Goal: Task Accomplishment & Management: Manage account settings

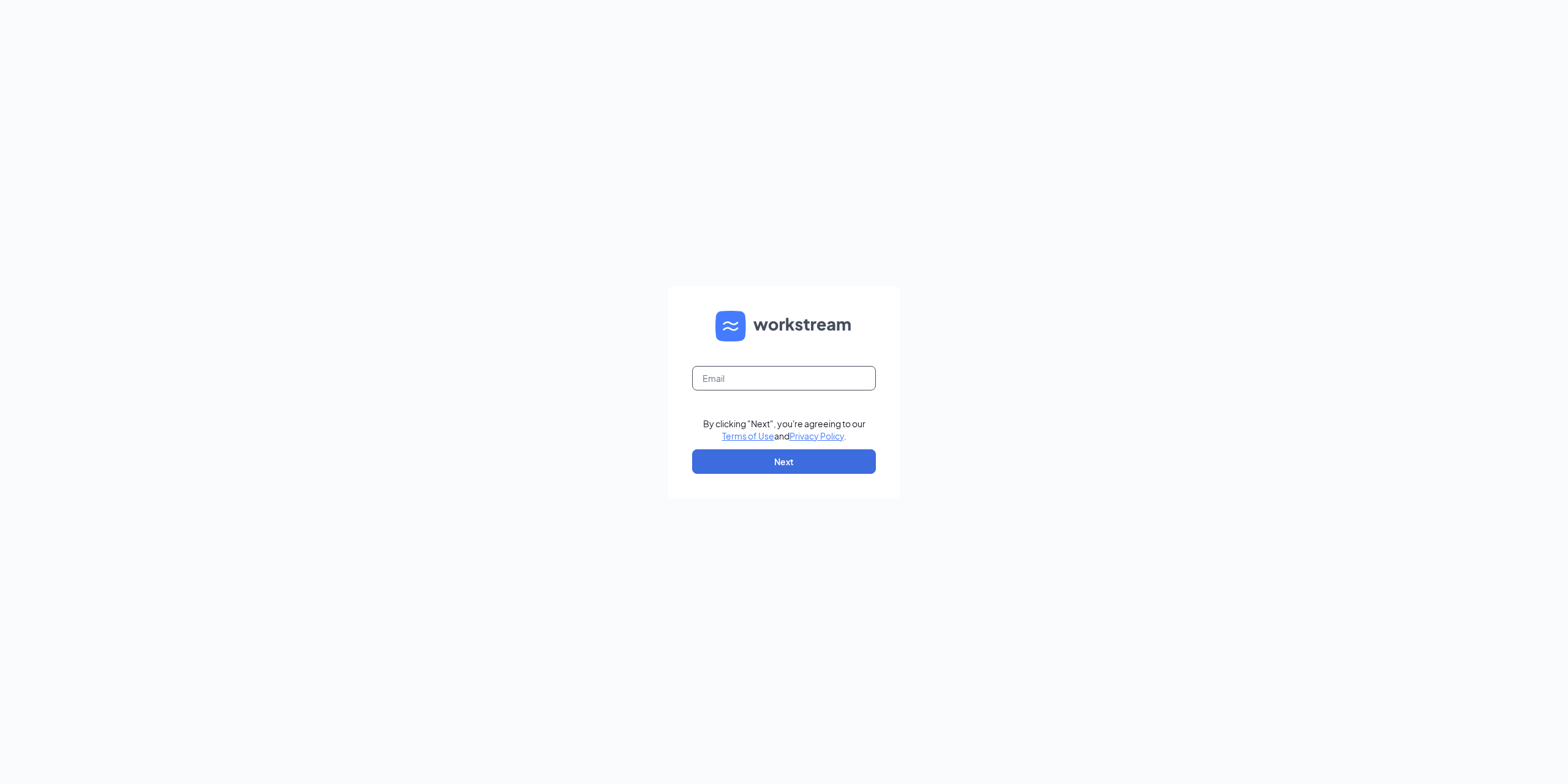
click at [744, 380] on input "text" at bounding box center [784, 378] width 184 height 25
type input "bharwell@rksks.com"
click at [776, 452] on button "Next" at bounding box center [784, 461] width 184 height 25
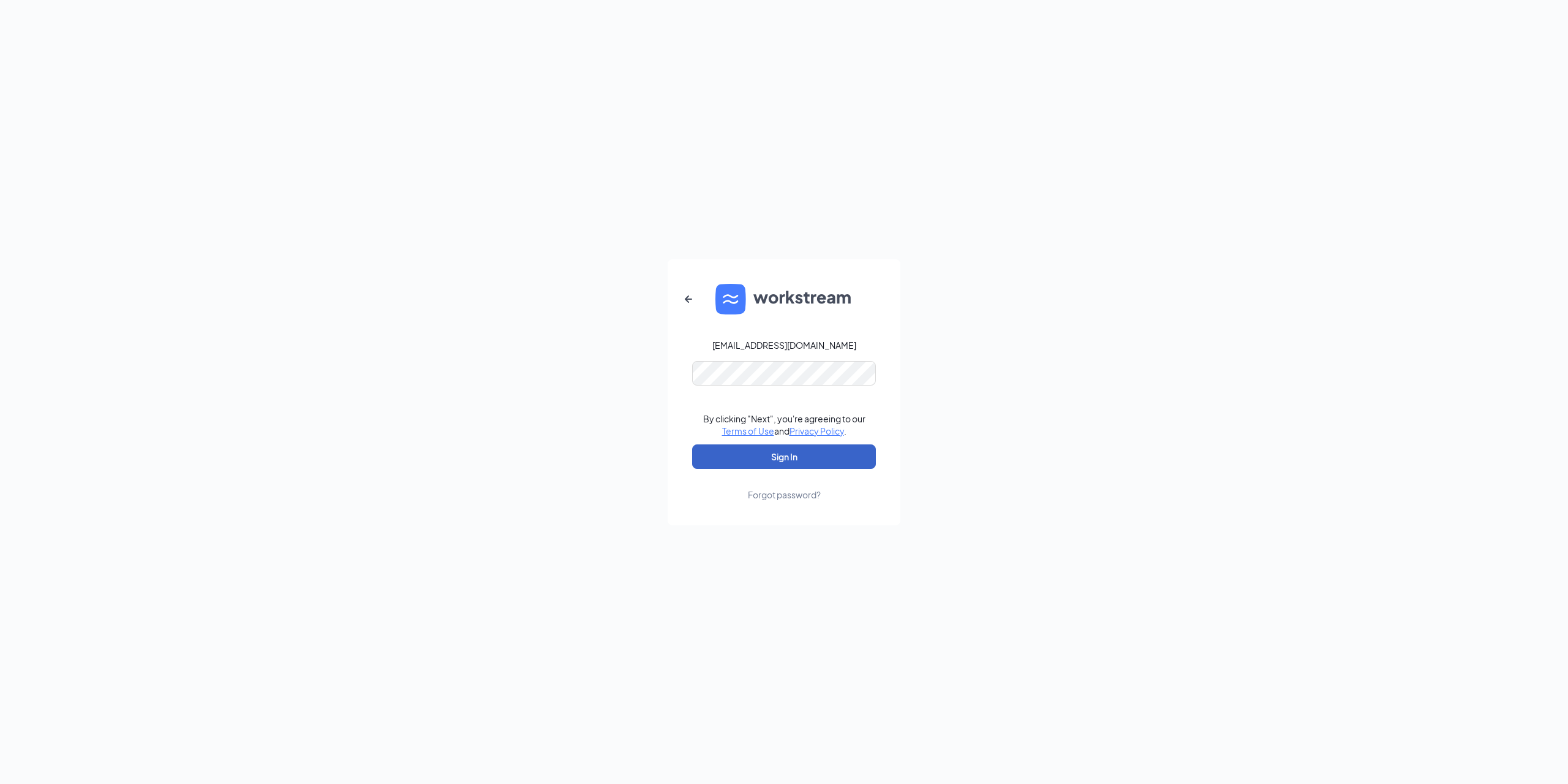
click at [787, 455] on button "Sign In" at bounding box center [784, 456] width 184 height 25
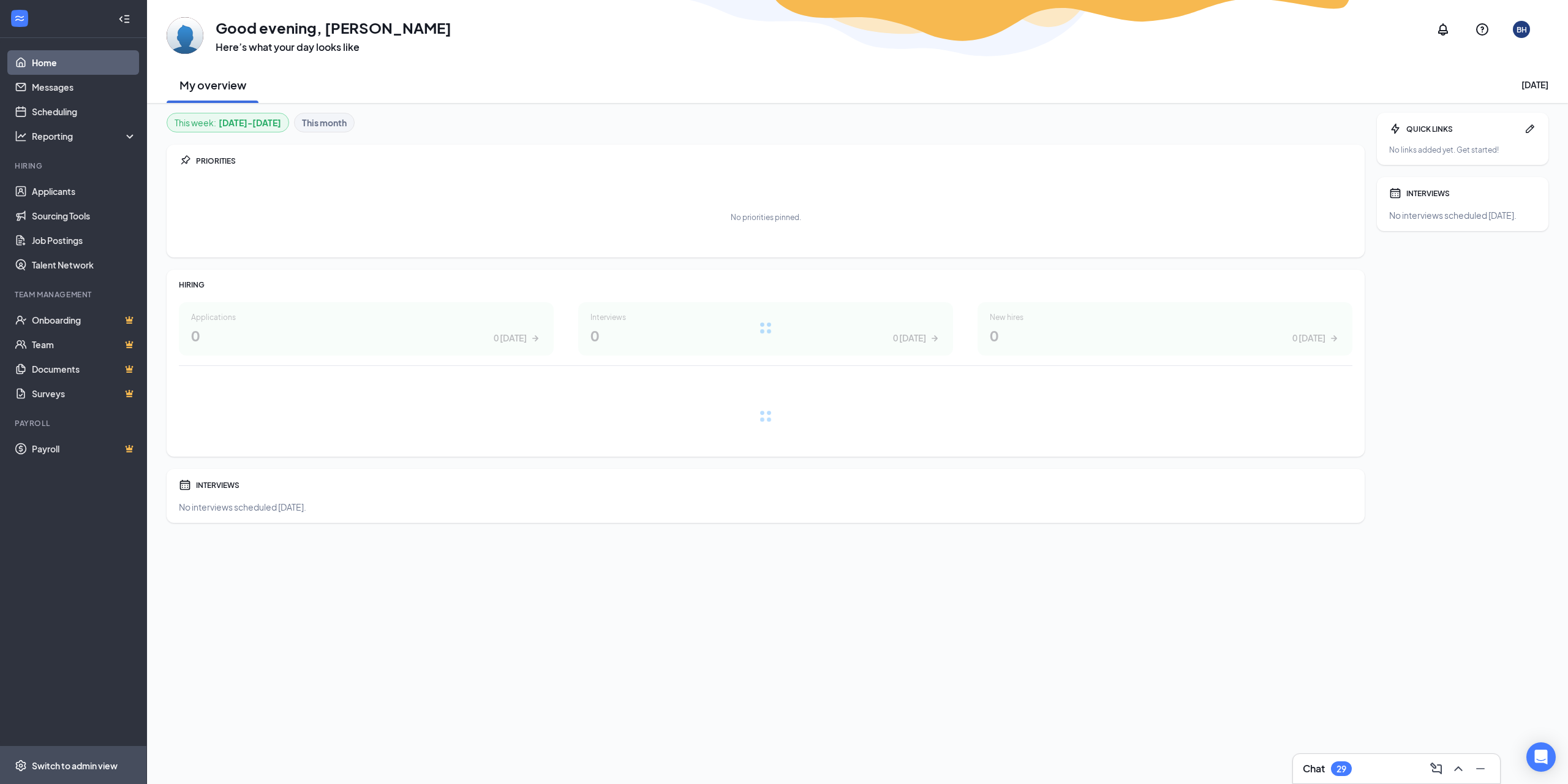
click at [83, 763] on div "Switch to admin view" at bounding box center [75, 765] width 86 height 12
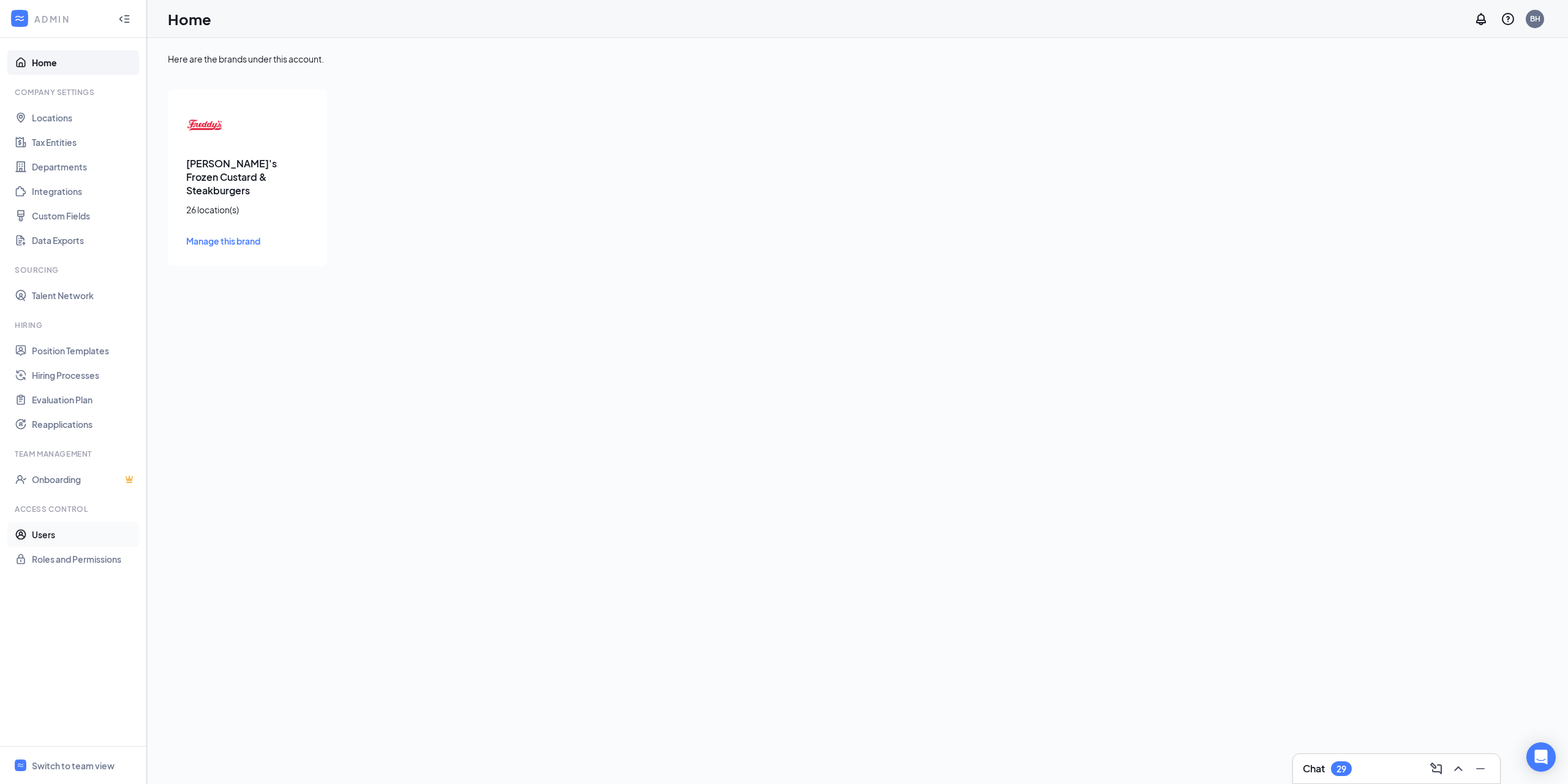
click at [63, 537] on link "Users" at bounding box center [84, 534] width 105 height 25
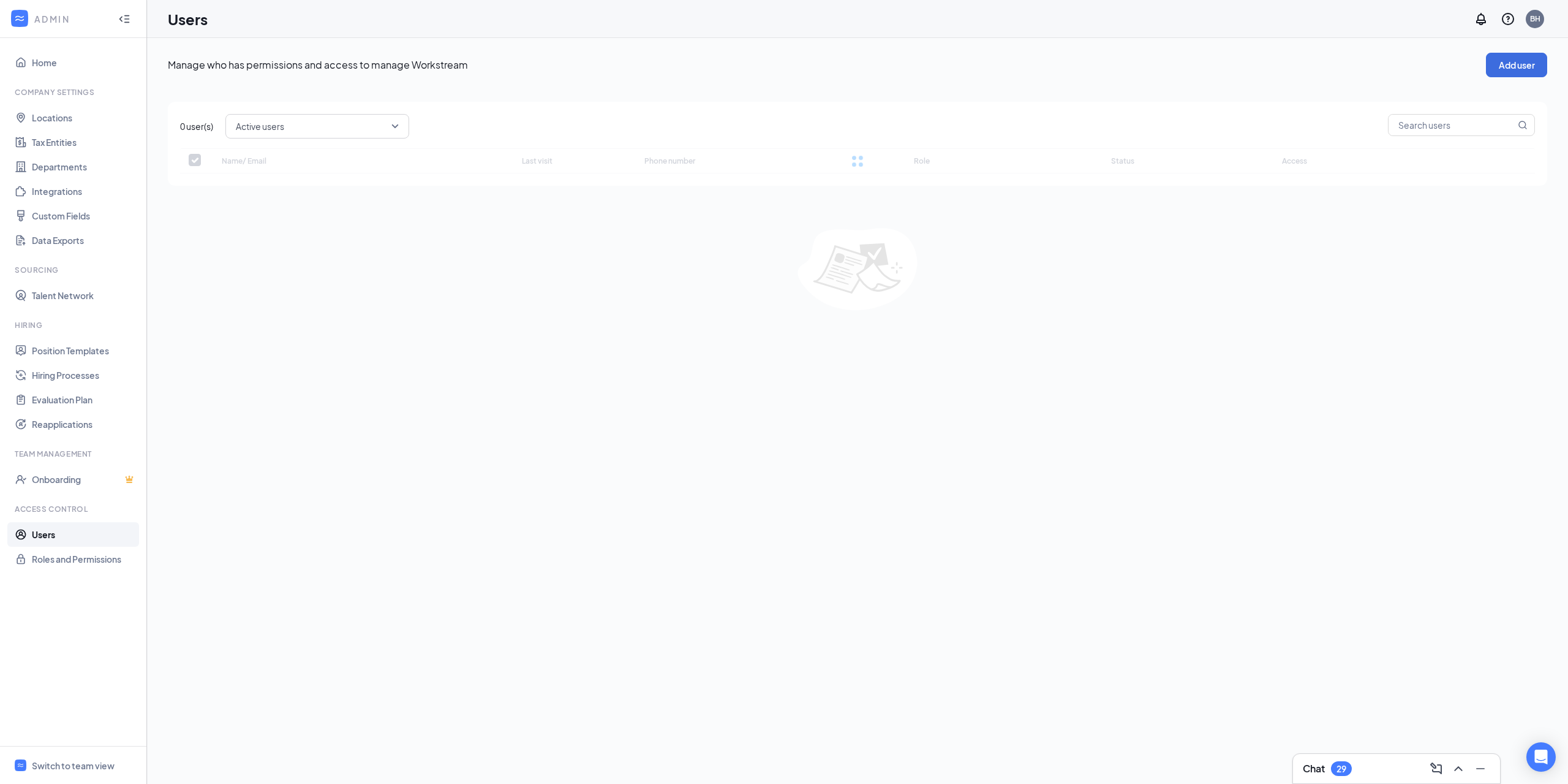
checkbox input "false"
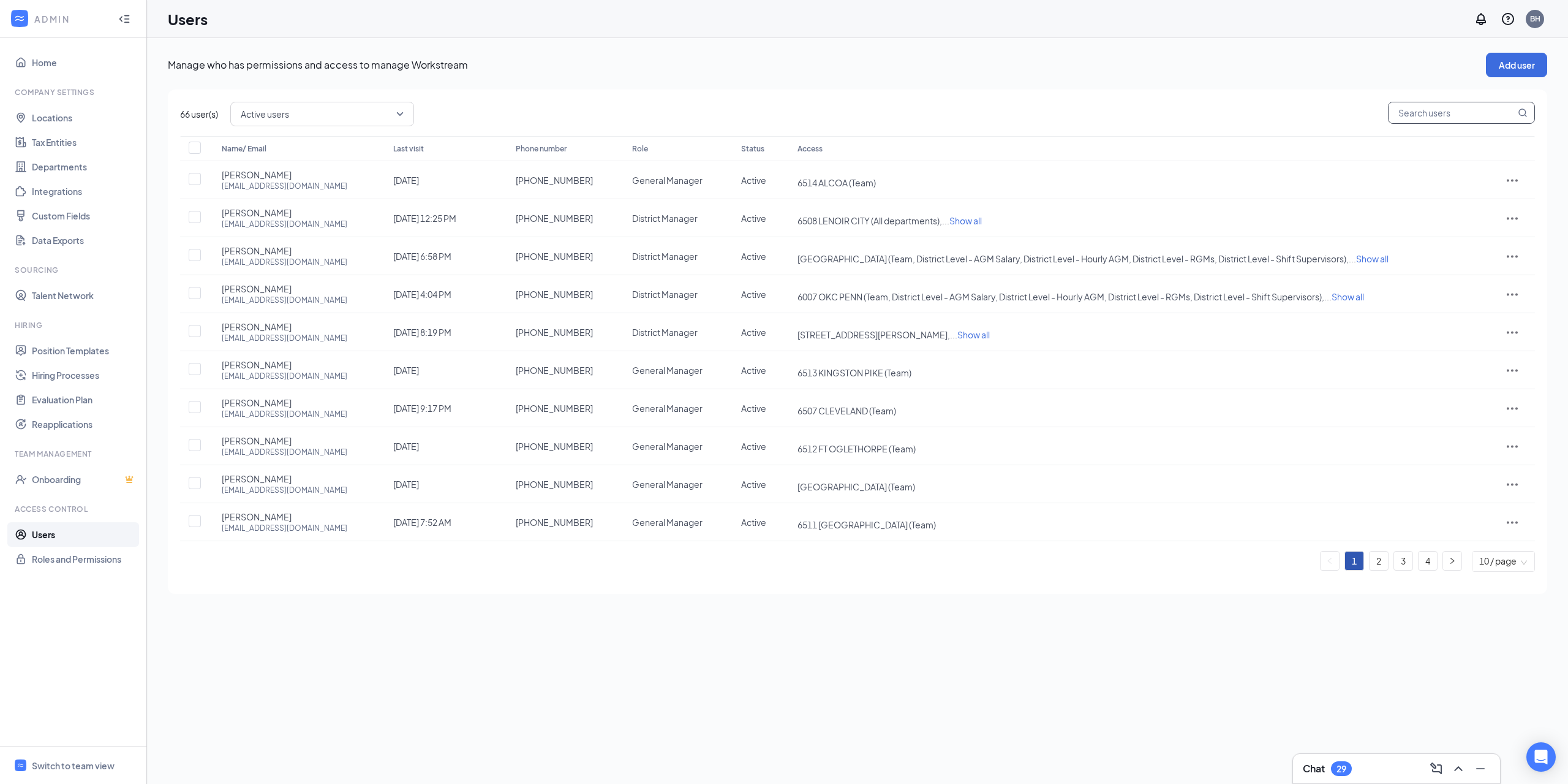
click at [1412, 119] on input "text" at bounding box center [1452, 112] width 127 height 21
type input "[PERSON_NAME]"
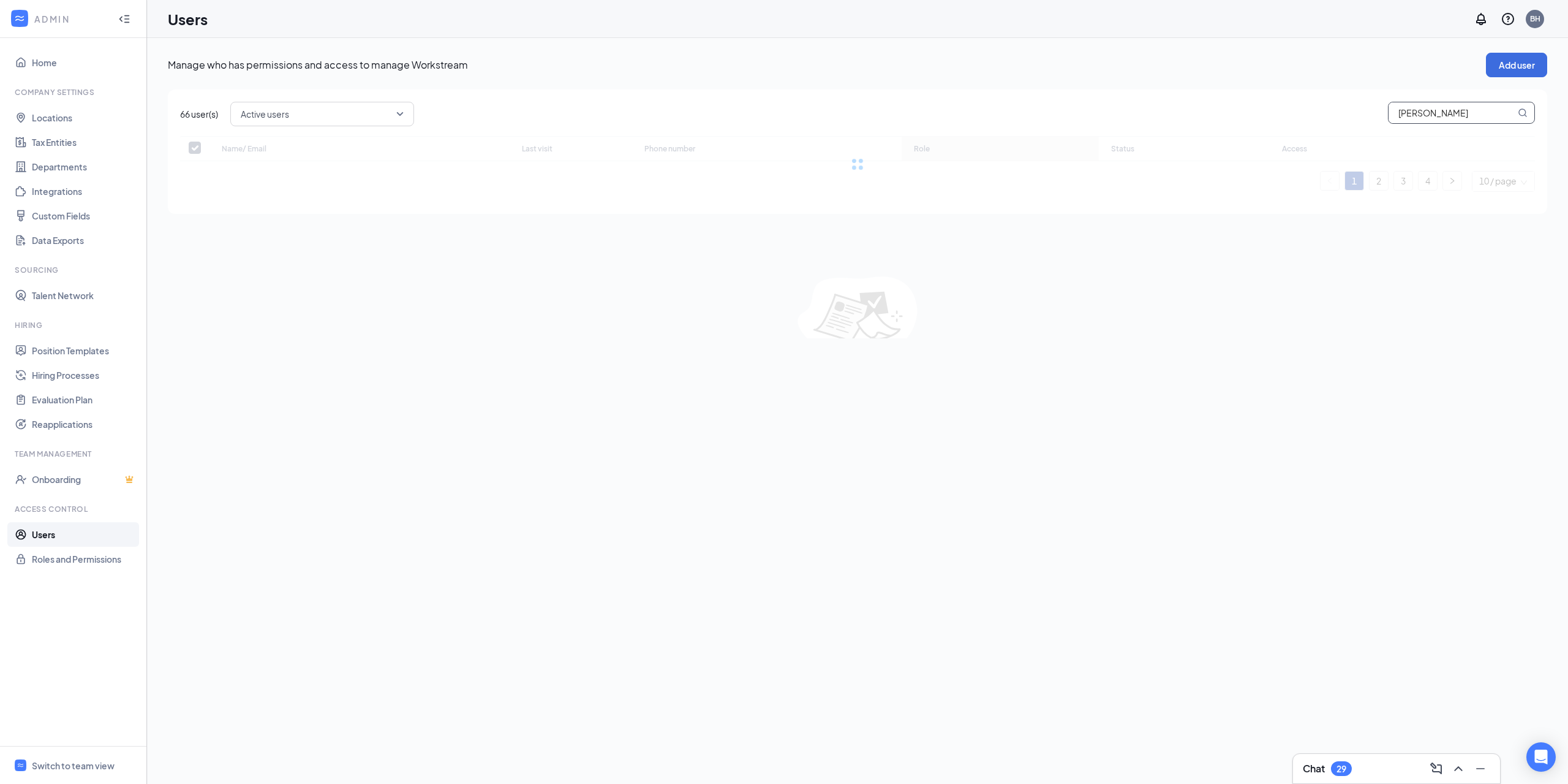
checkbox input "false"
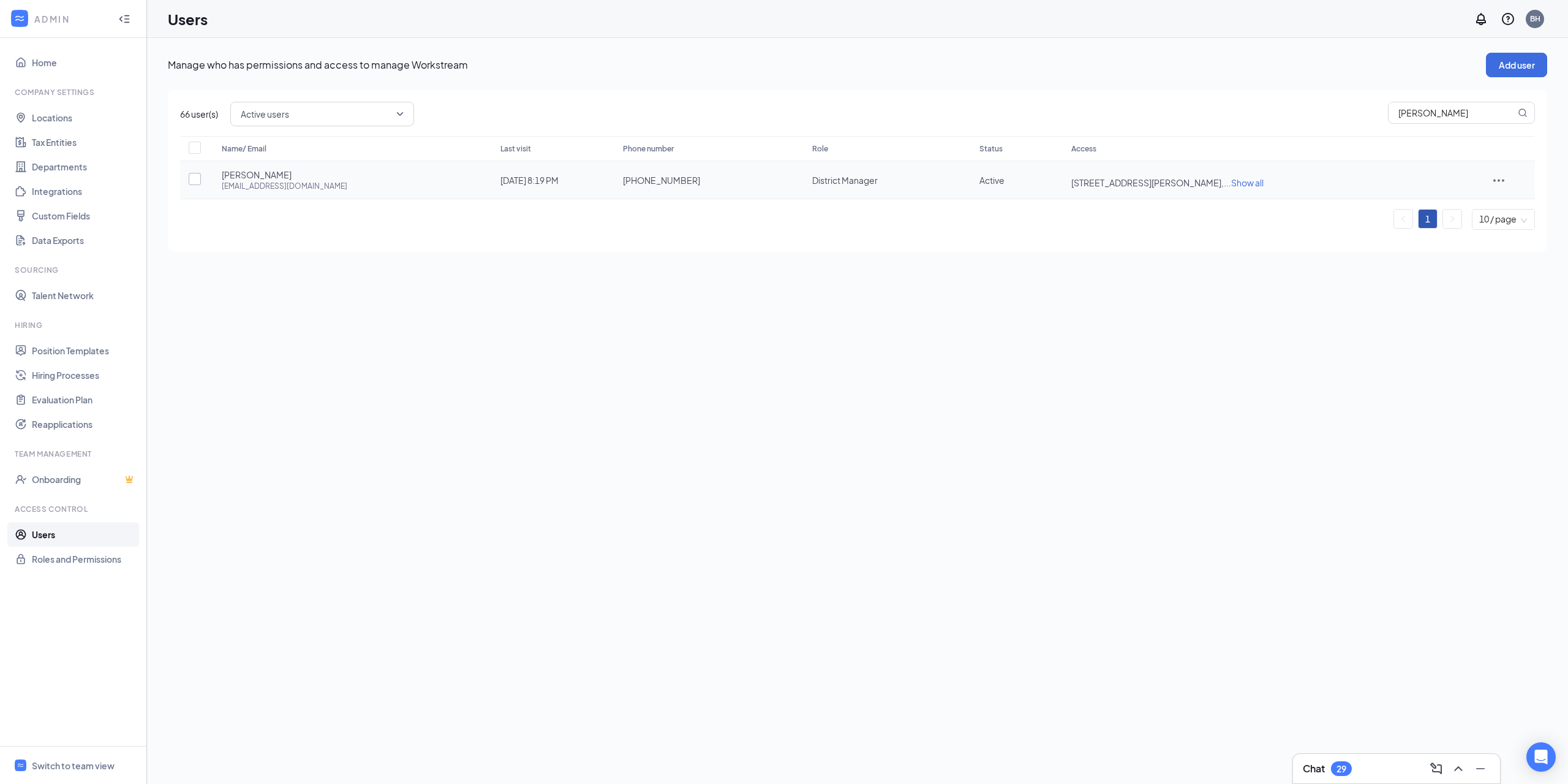
click at [197, 176] on input "checkbox" at bounding box center [194, 179] width 12 height 12
checkbox input "true"
click at [1505, 178] on icon "ActionsIcon" at bounding box center [1499, 180] width 15 height 15
click at [1451, 263] on span "Disable" at bounding box center [1451, 262] width 30 height 11
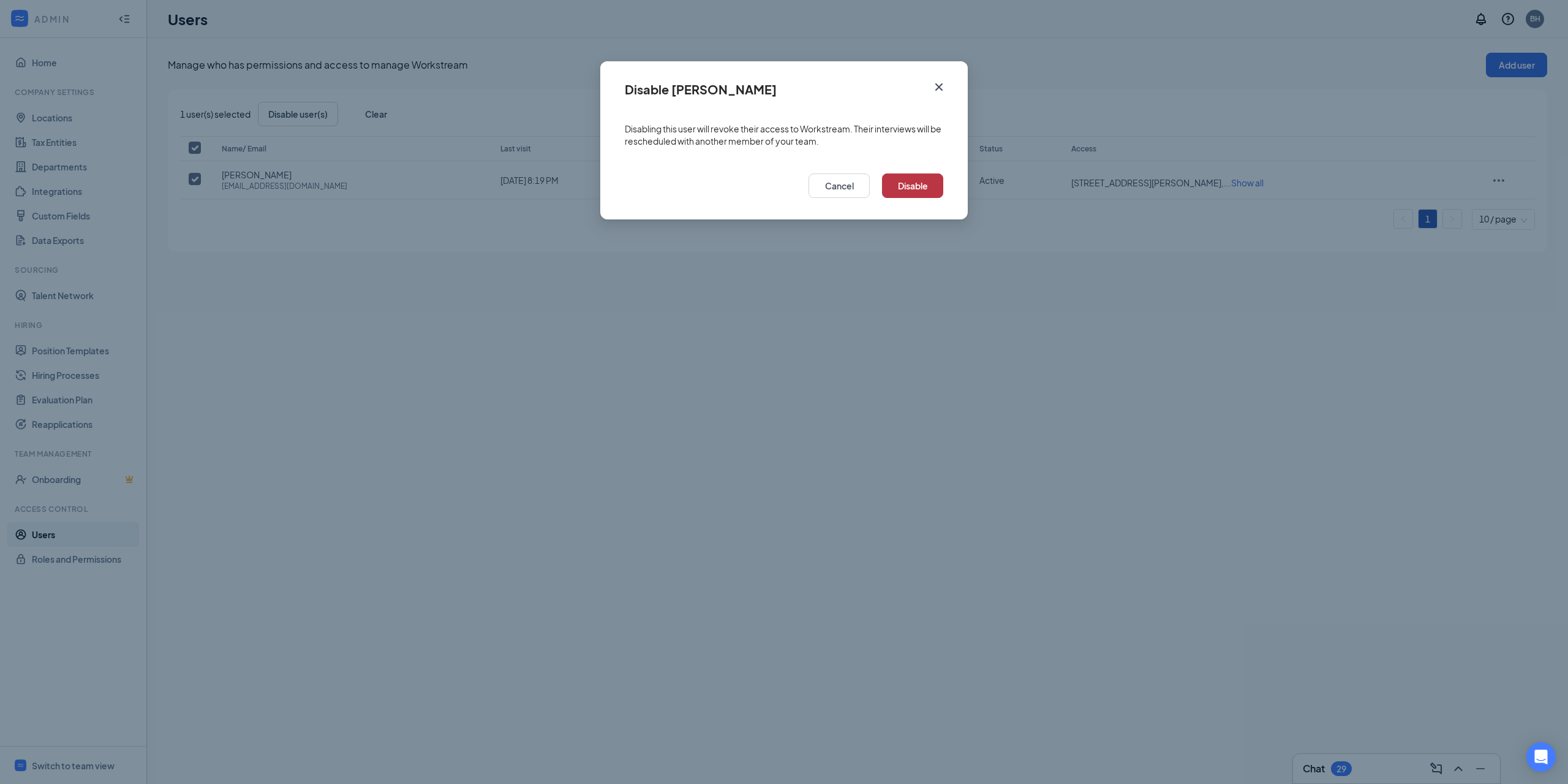
click at [911, 184] on button "Disable" at bounding box center [912, 186] width 61 height 25
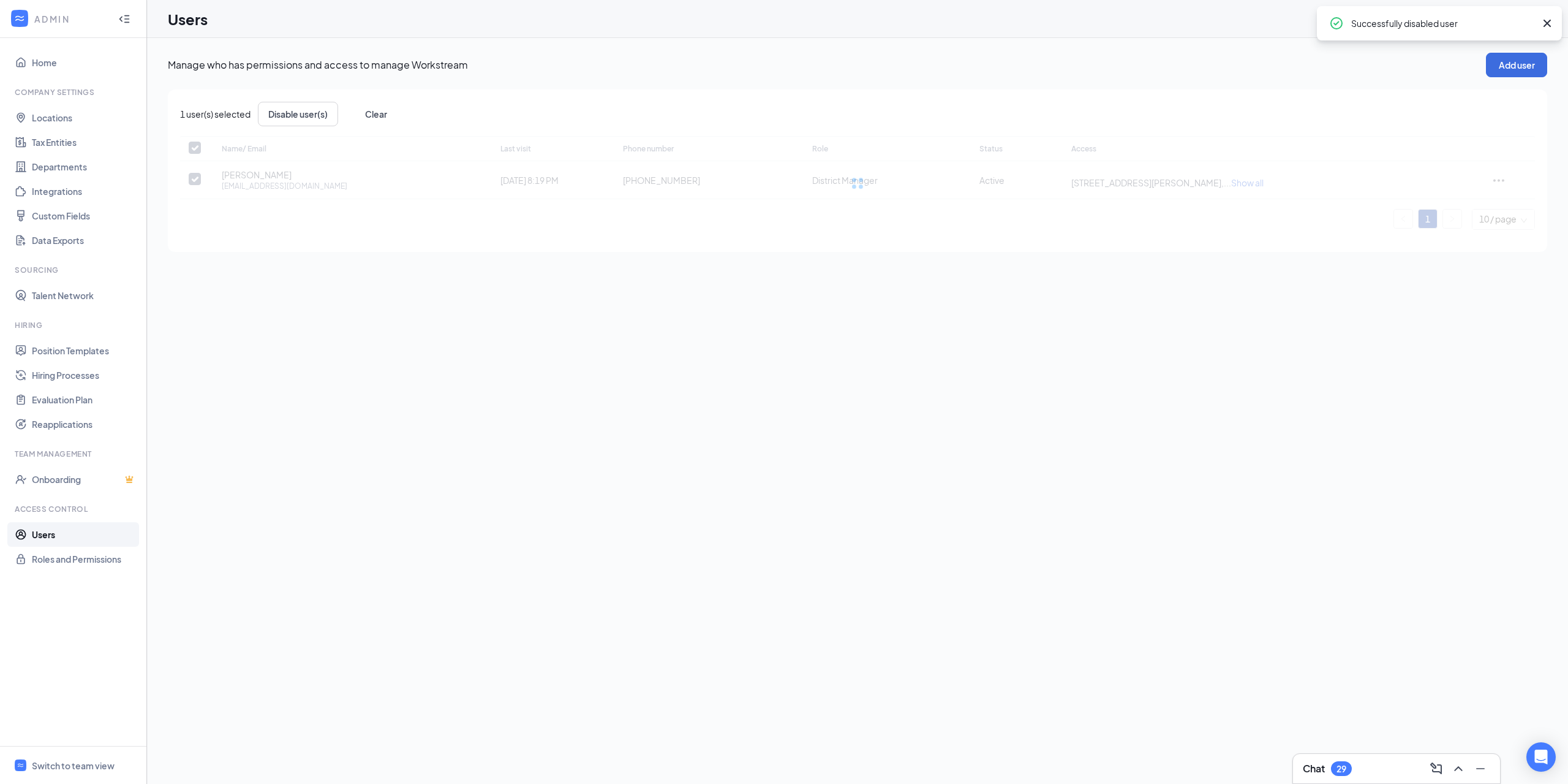
checkbox input "false"
